Goal: Check status: Check status

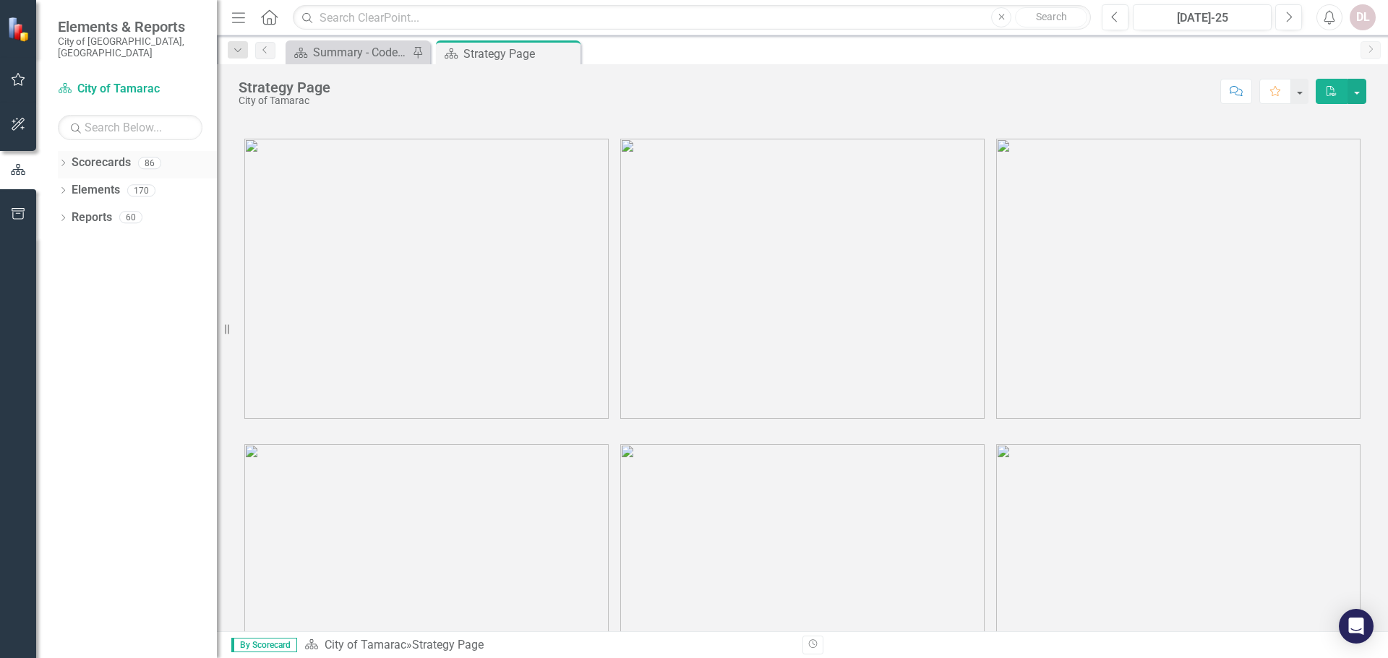
click at [59, 151] on div "Dropdown Scorecards 86" at bounding box center [137, 164] width 159 height 27
click at [64, 151] on div "Dropdown Scorecards 86" at bounding box center [137, 164] width 159 height 27
click at [97, 81] on link "Scorecard City of Tamarac" at bounding box center [130, 89] width 145 height 17
click at [145, 157] on div "86" at bounding box center [149, 163] width 23 height 12
click at [63, 159] on div "Dropdown" at bounding box center [63, 165] width 10 height 12
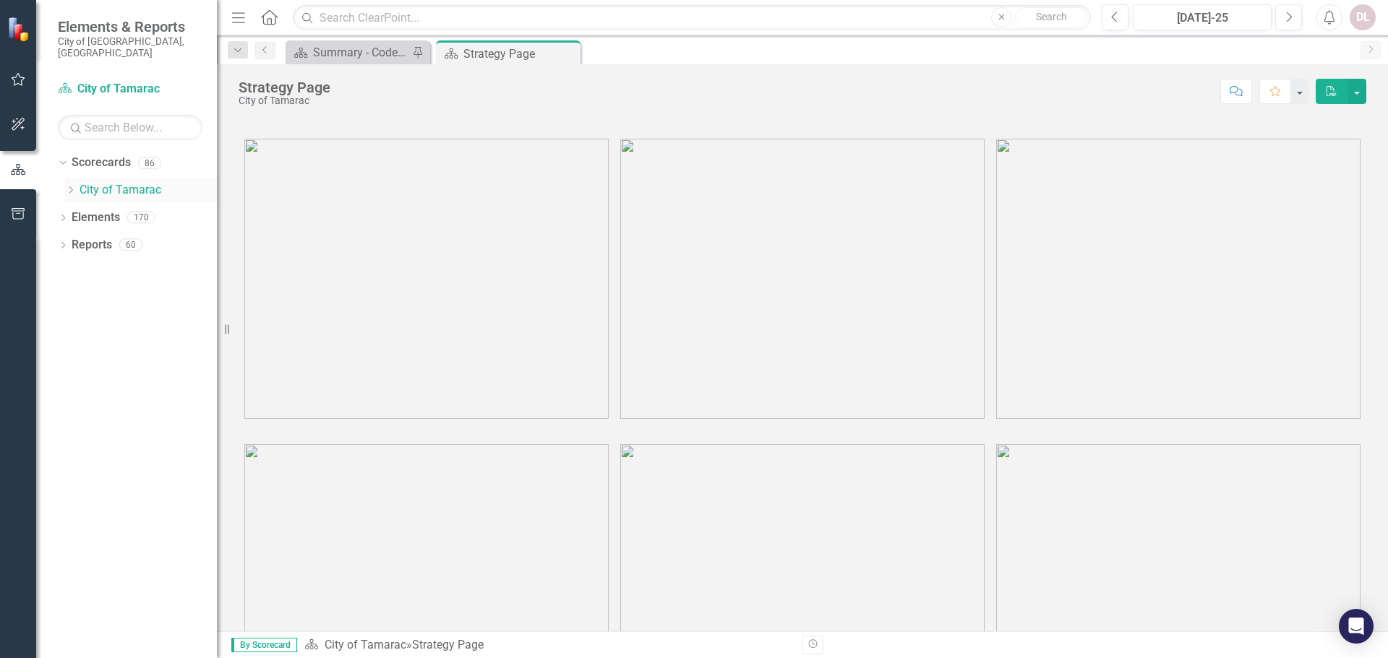
click at [77, 184] on div "Dropdown" at bounding box center [72, 190] width 14 height 12
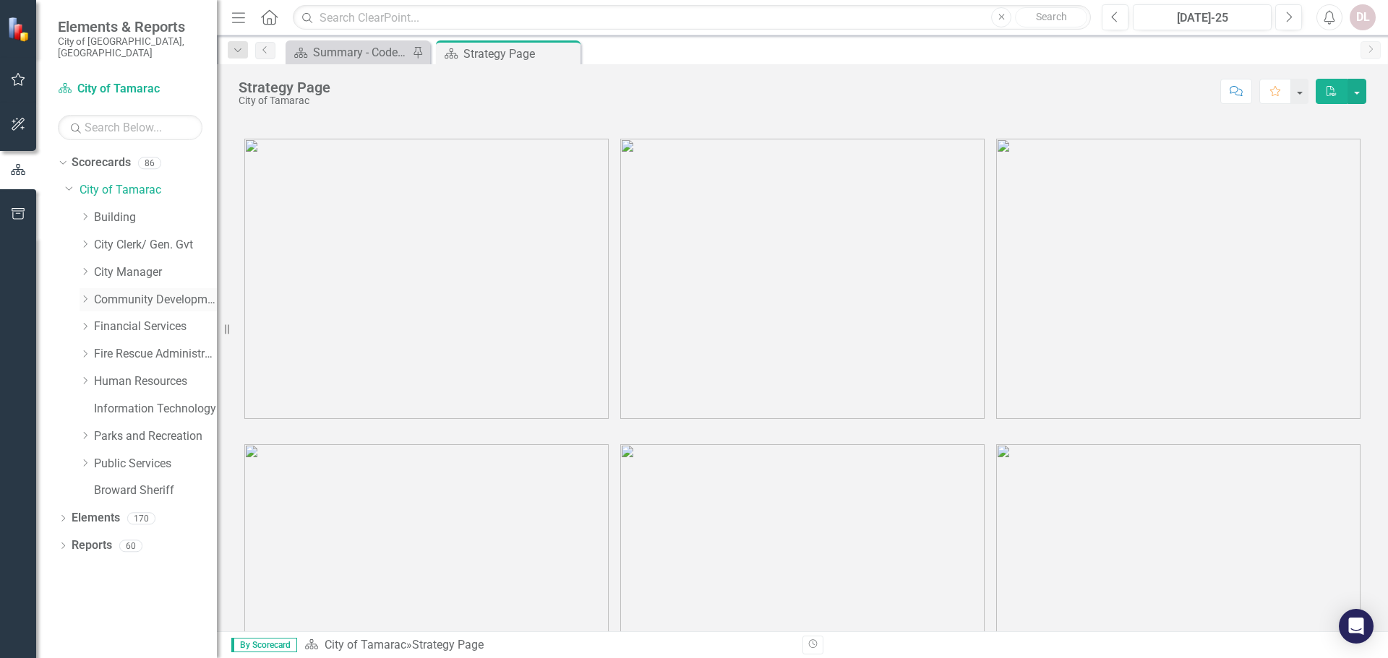
click at [93, 293] on div "Dropdown" at bounding box center [87, 299] width 14 height 12
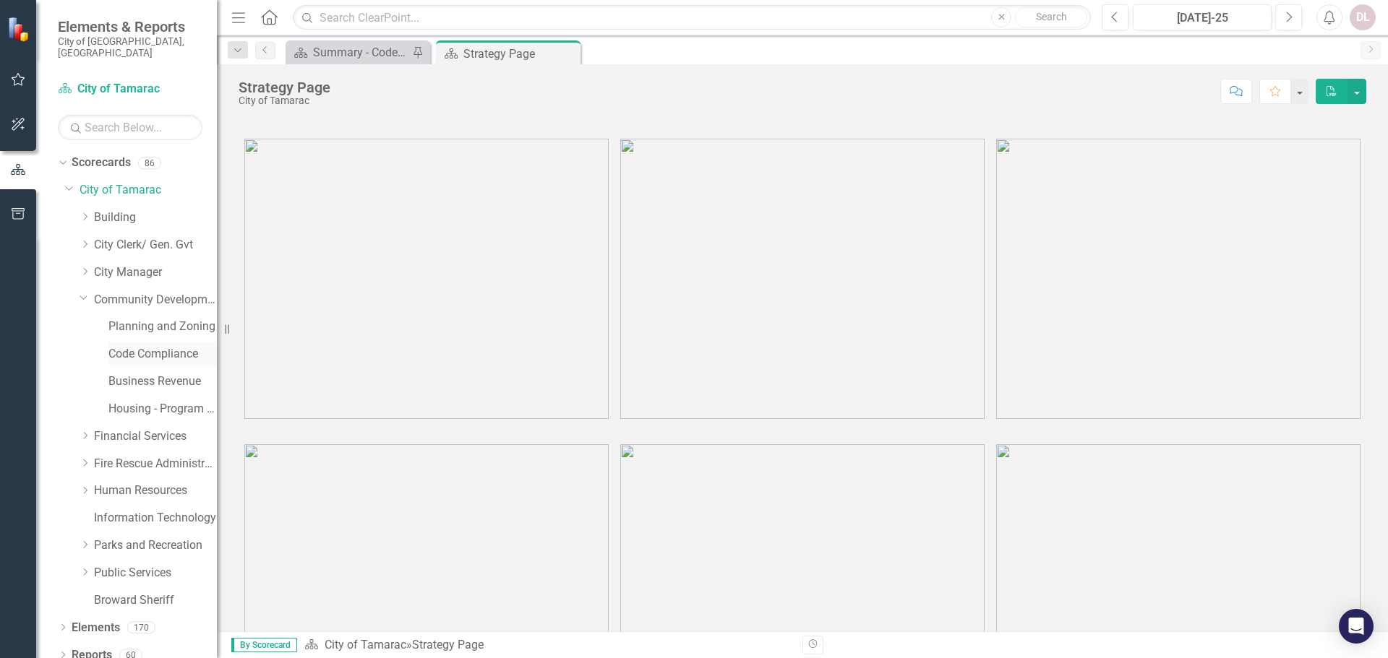
click at [132, 346] on link "Code Compliance" at bounding box center [162, 354] width 108 height 17
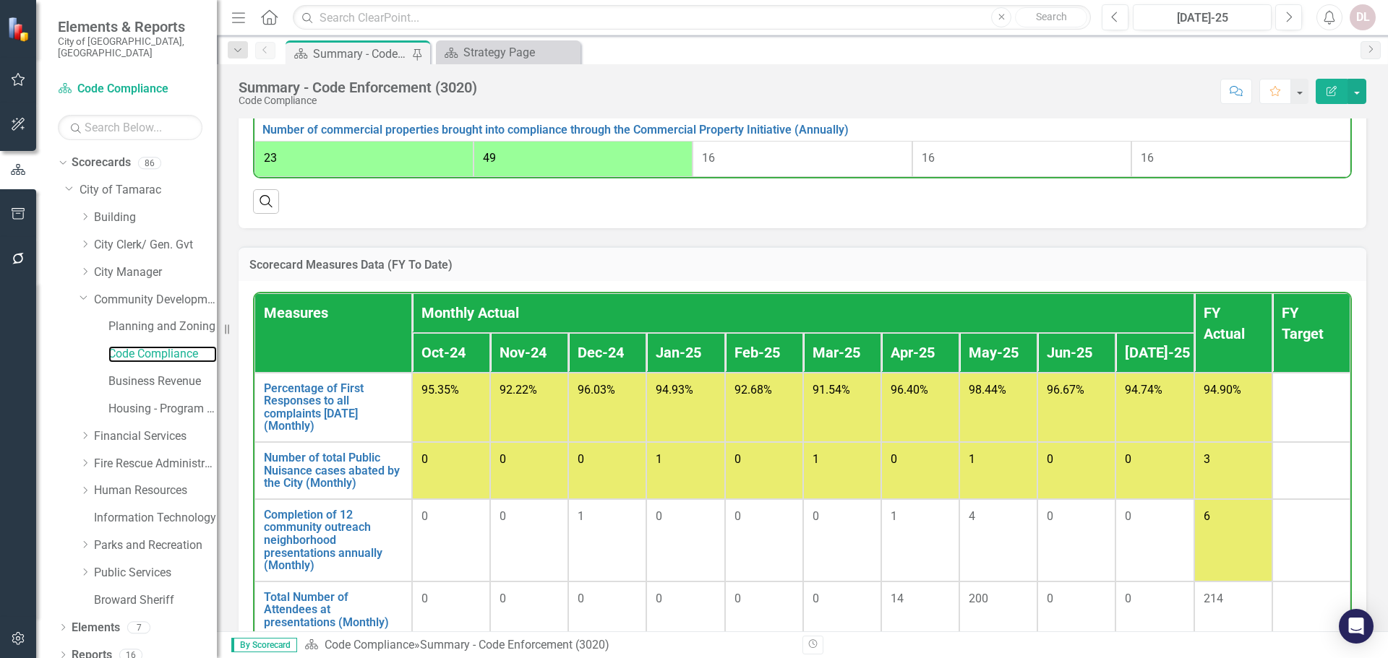
scroll to position [1156, 0]
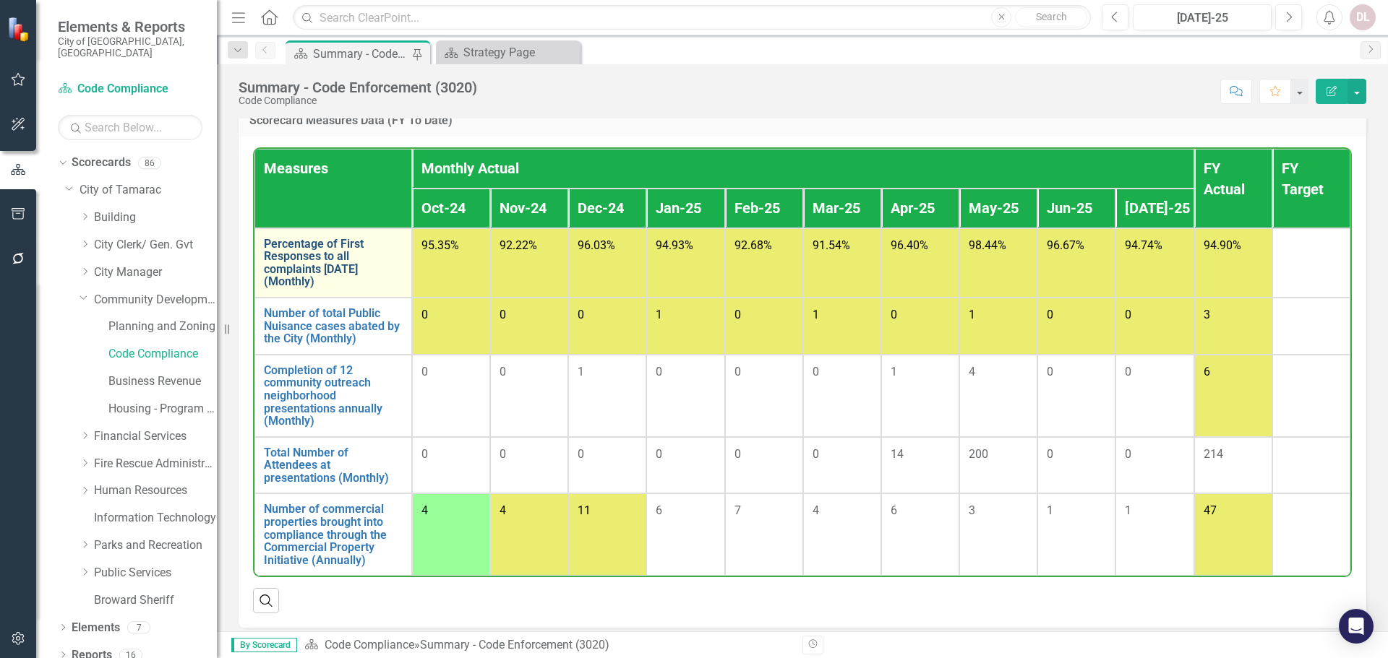
click at [305, 267] on link "Percentage of First Responses to all complaints [DATE] (Monthly)" at bounding box center [333, 263] width 139 height 51
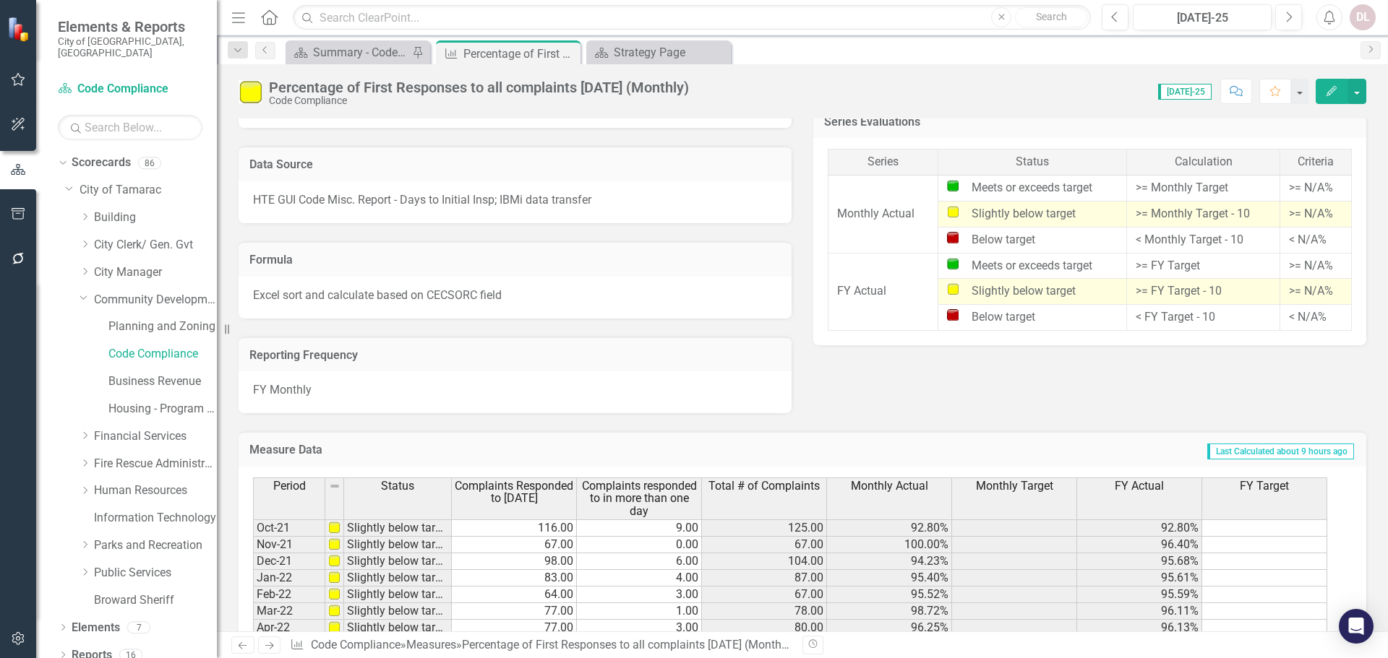
scroll to position [433, 0]
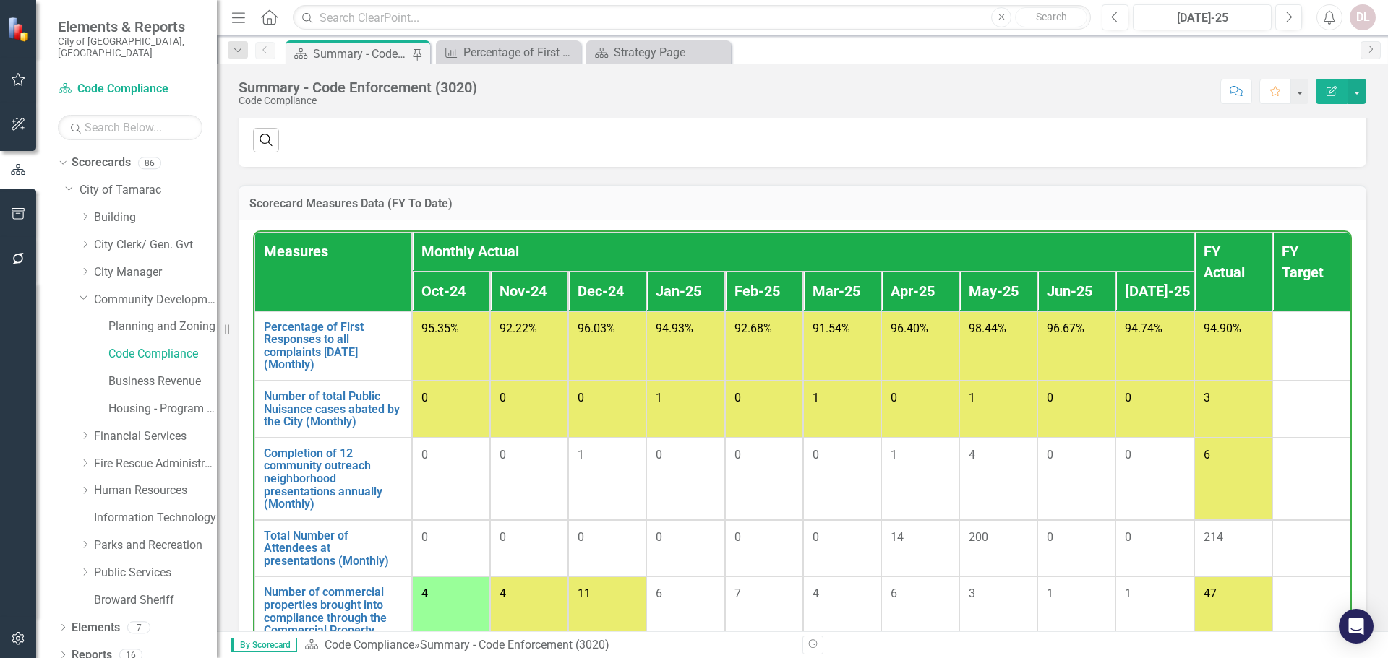
scroll to position [1156, 0]
